Goal: Navigation & Orientation: Find specific page/section

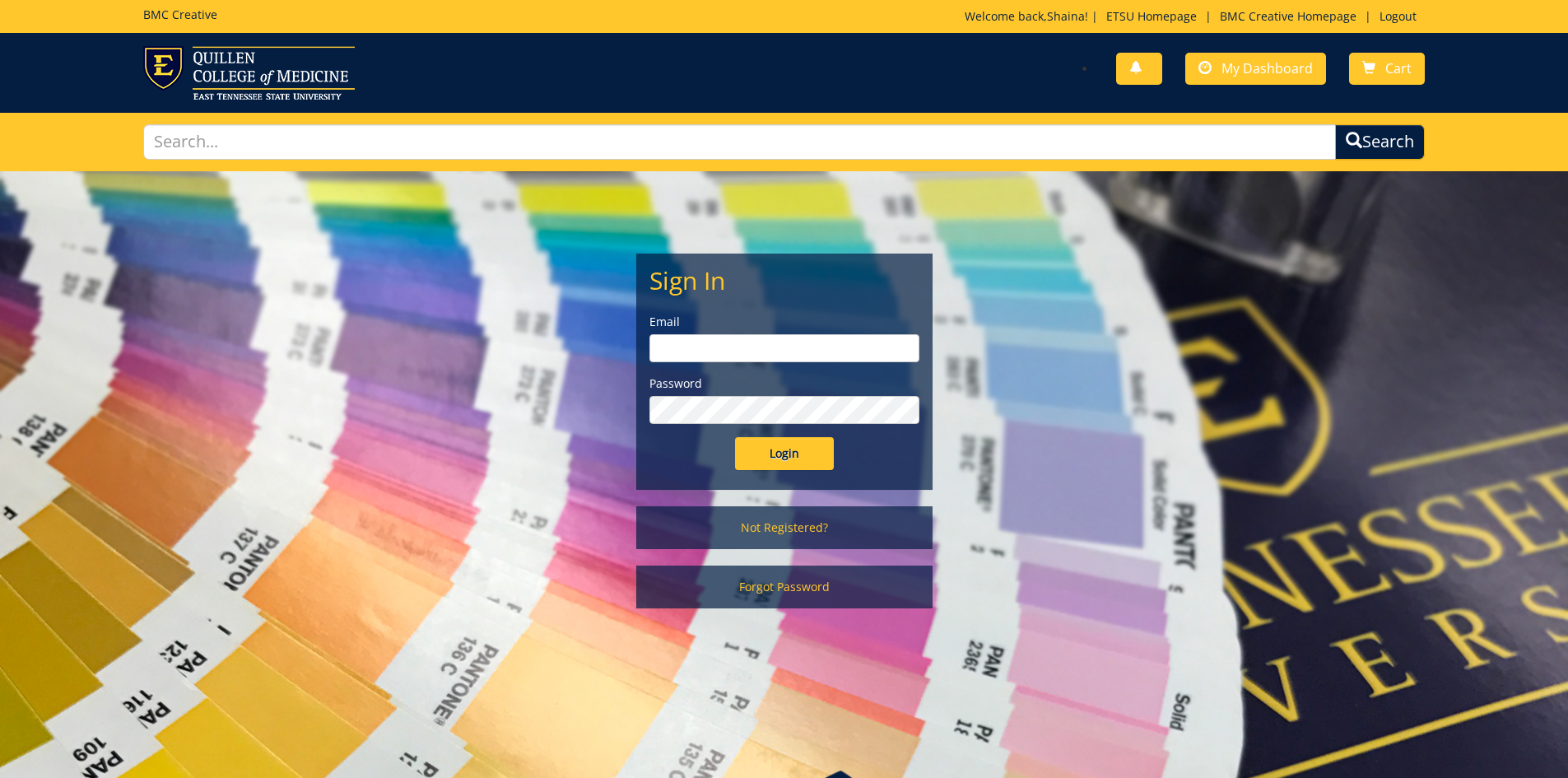
type input "[EMAIL_ADDRESS][DOMAIN_NAME]"
click at [783, 451] on input "Login" at bounding box center [784, 453] width 99 height 33
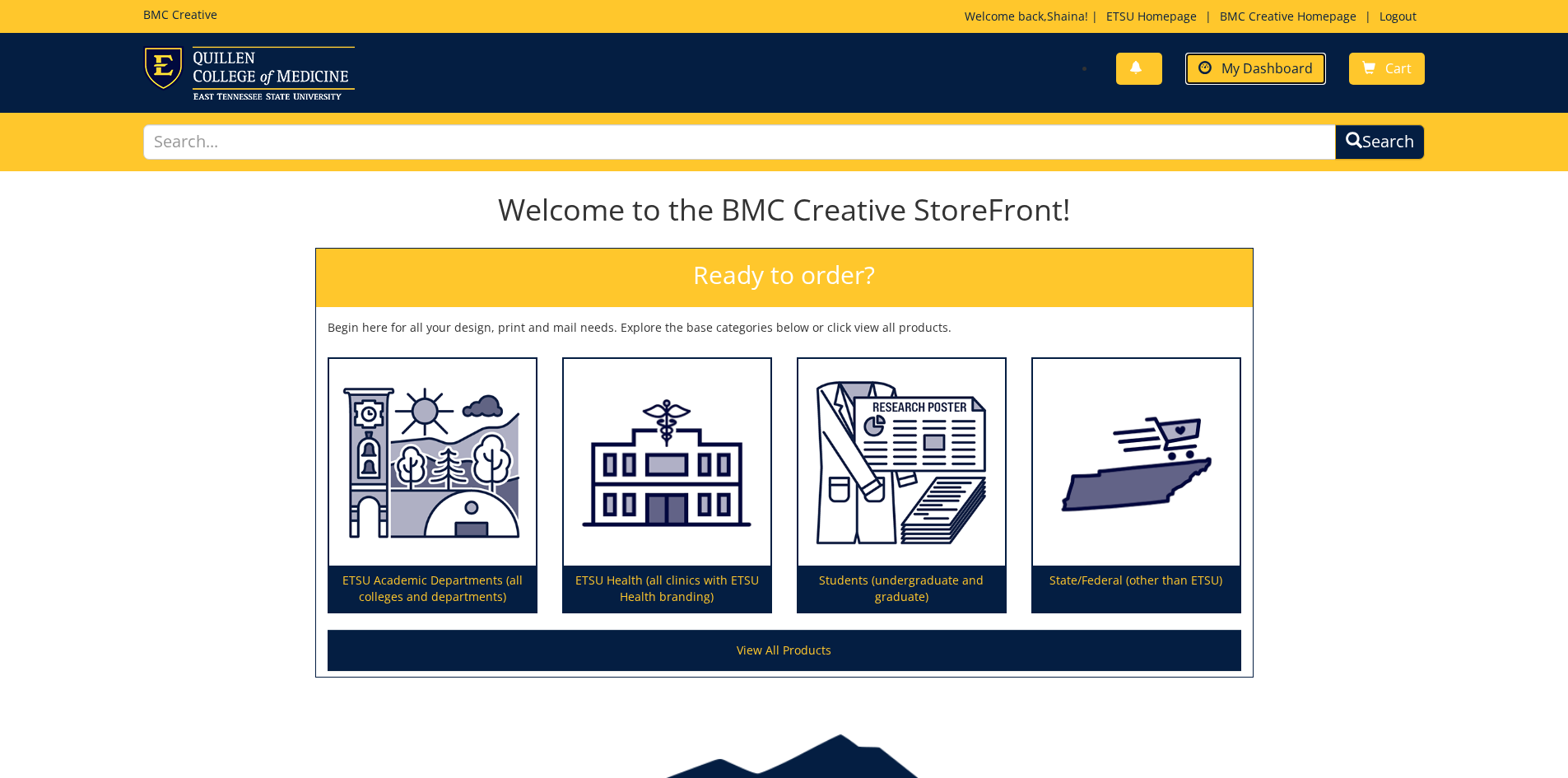
click at [1279, 68] on span "My Dashboard" at bounding box center [1267, 68] width 91 height 18
